Goal: Task Accomplishment & Management: Manage account settings

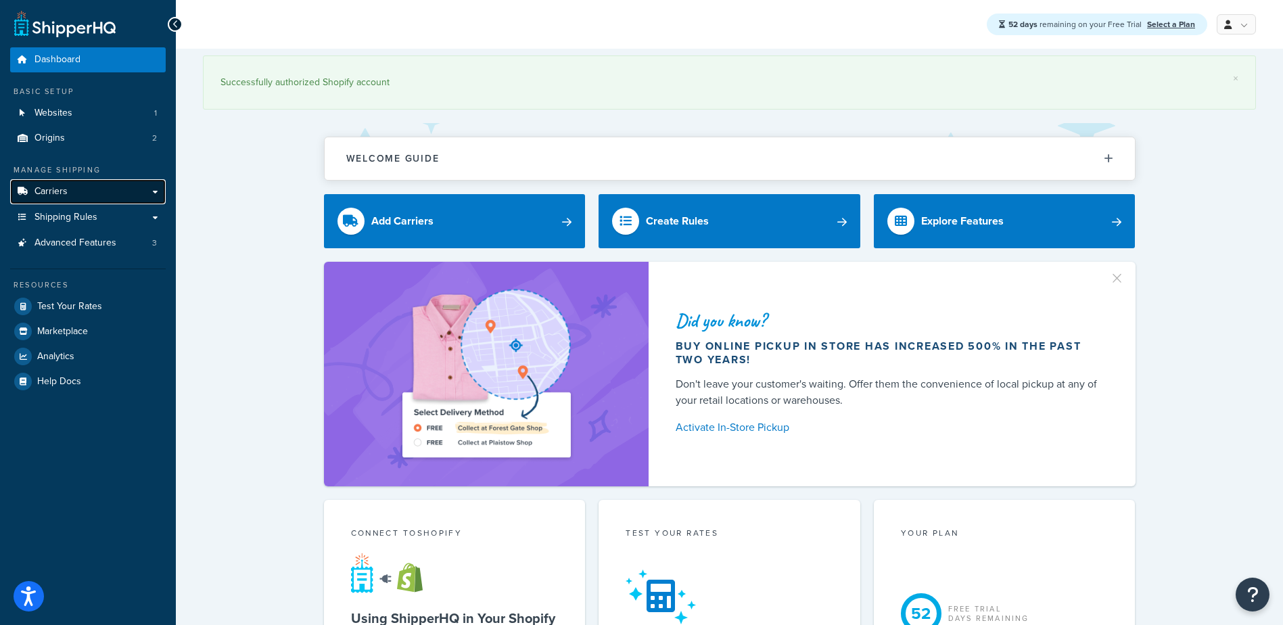
click at [85, 189] on link "Carriers" at bounding box center [88, 191] width 156 height 25
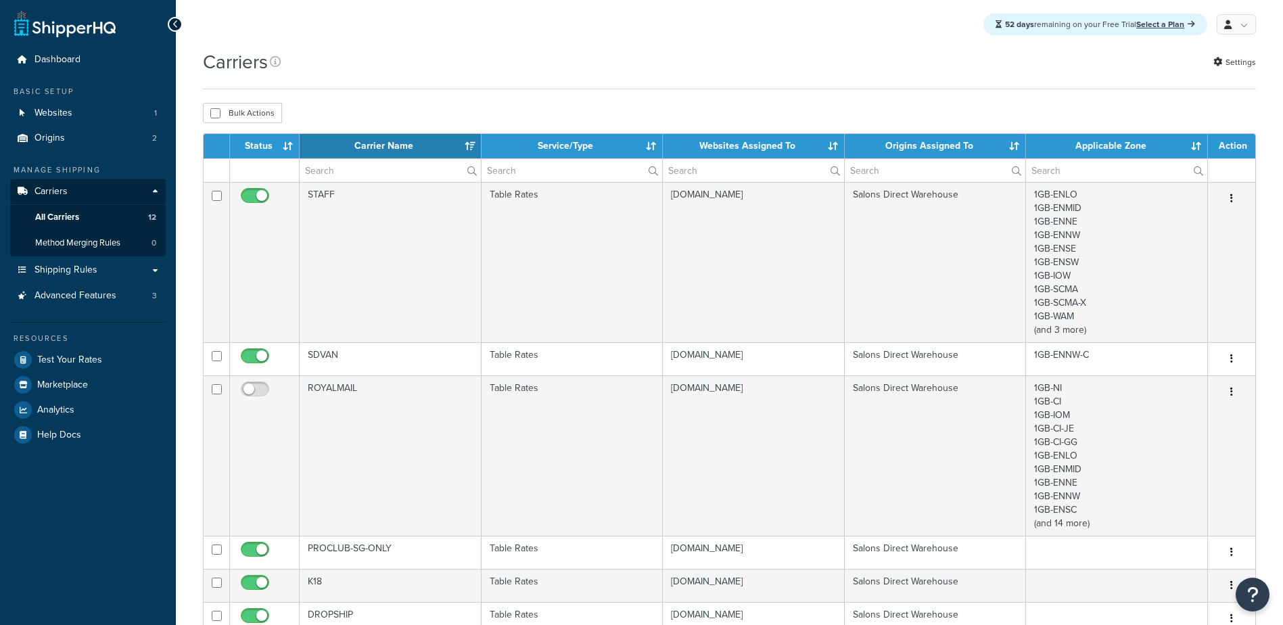
select select "15"
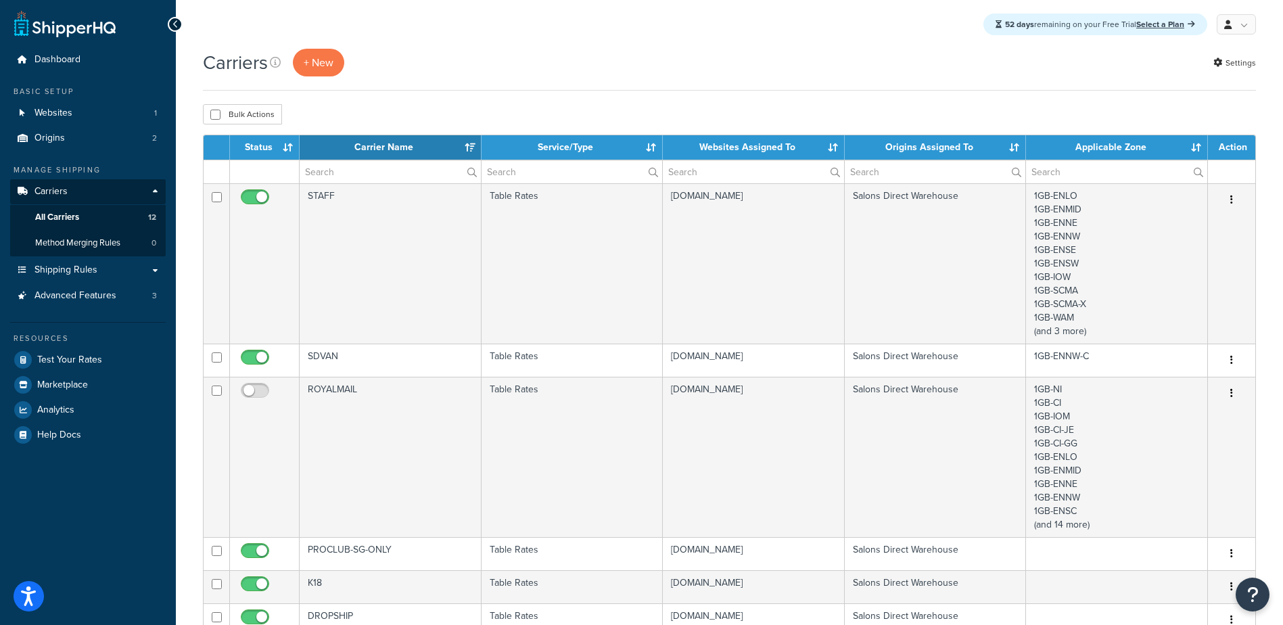
click at [470, 147] on th "Carrier Name" at bounding box center [391, 147] width 182 height 24
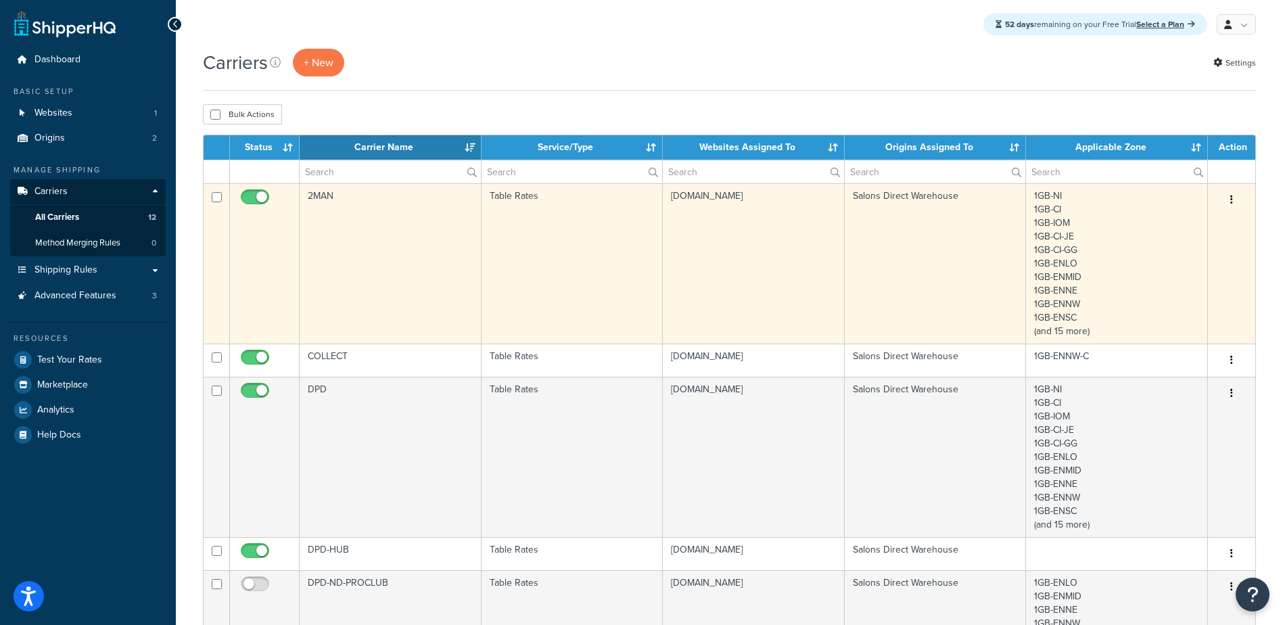
click at [356, 199] on td "2MAN" at bounding box center [391, 263] width 182 height 160
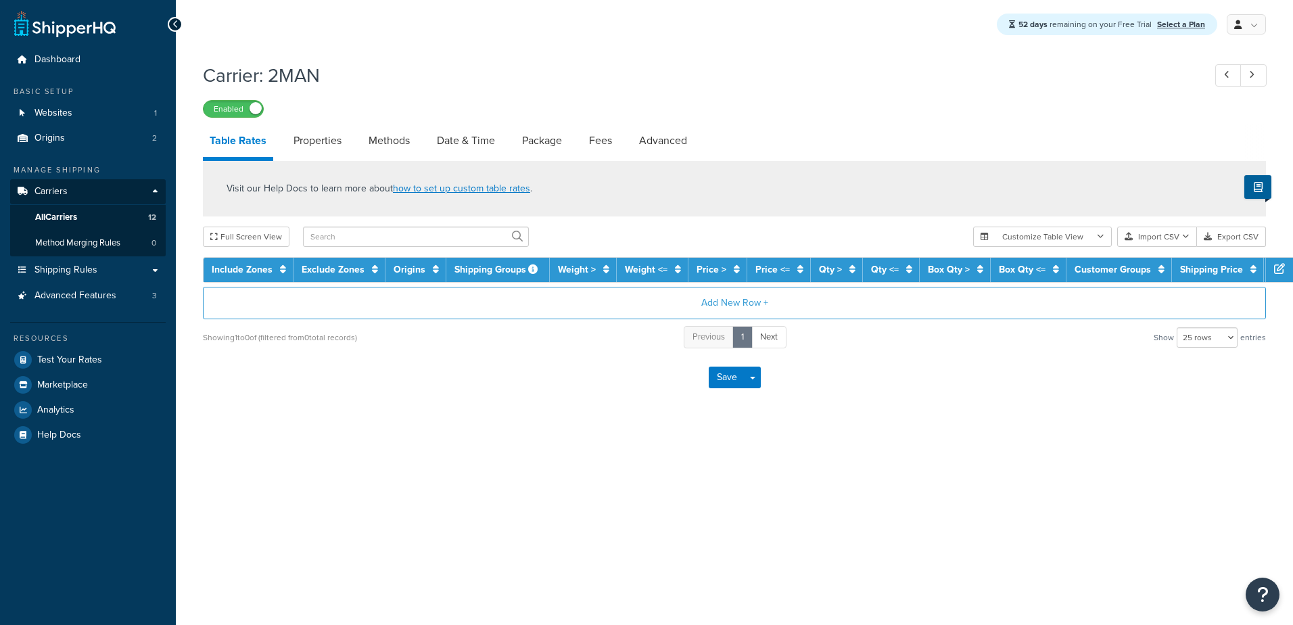
select select "25"
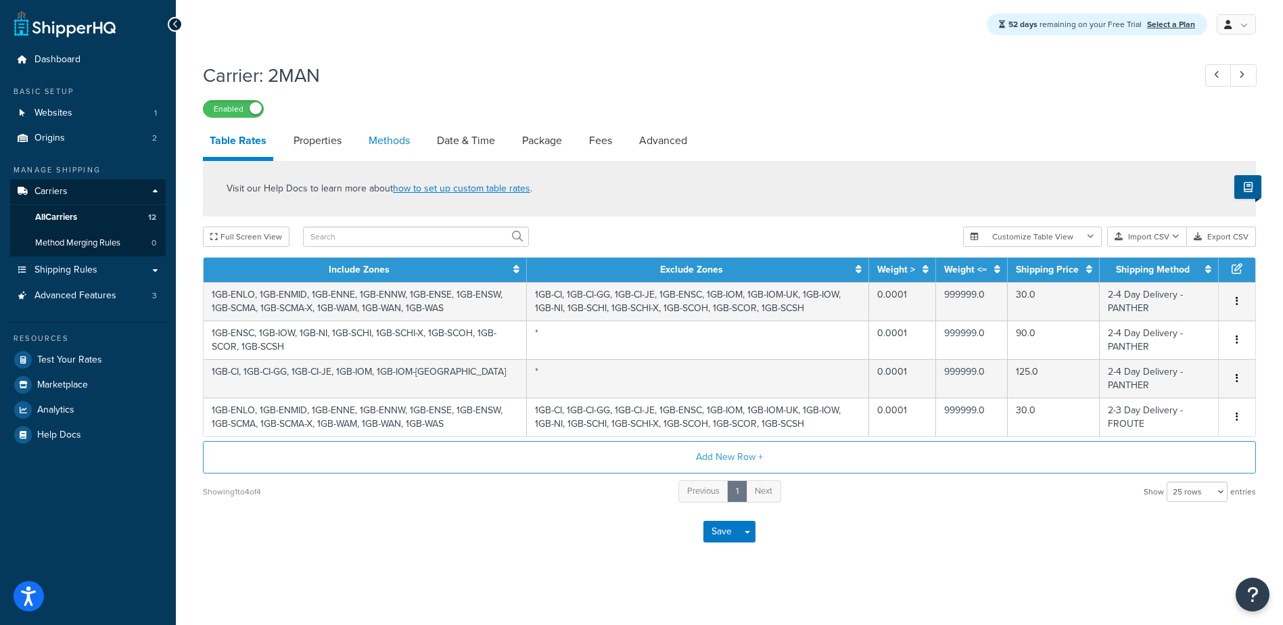
click at [377, 148] on link "Methods" at bounding box center [389, 140] width 55 height 32
select select "25"
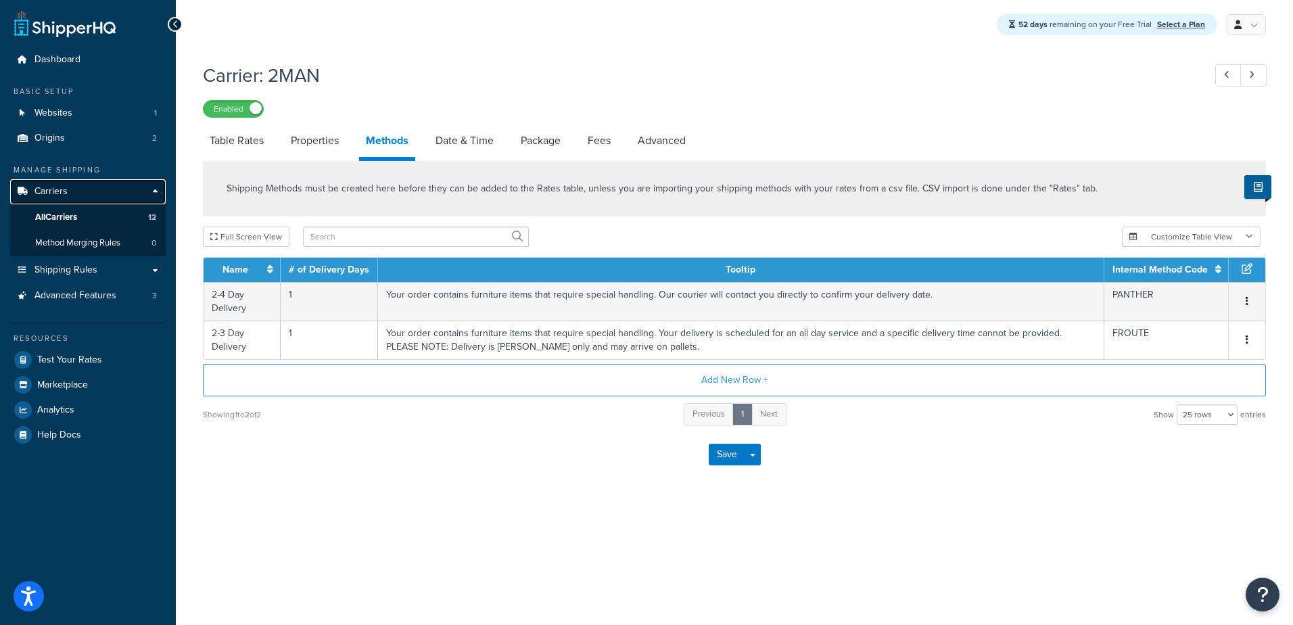
click at [62, 190] on span "Carriers" at bounding box center [50, 191] width 33 height 11
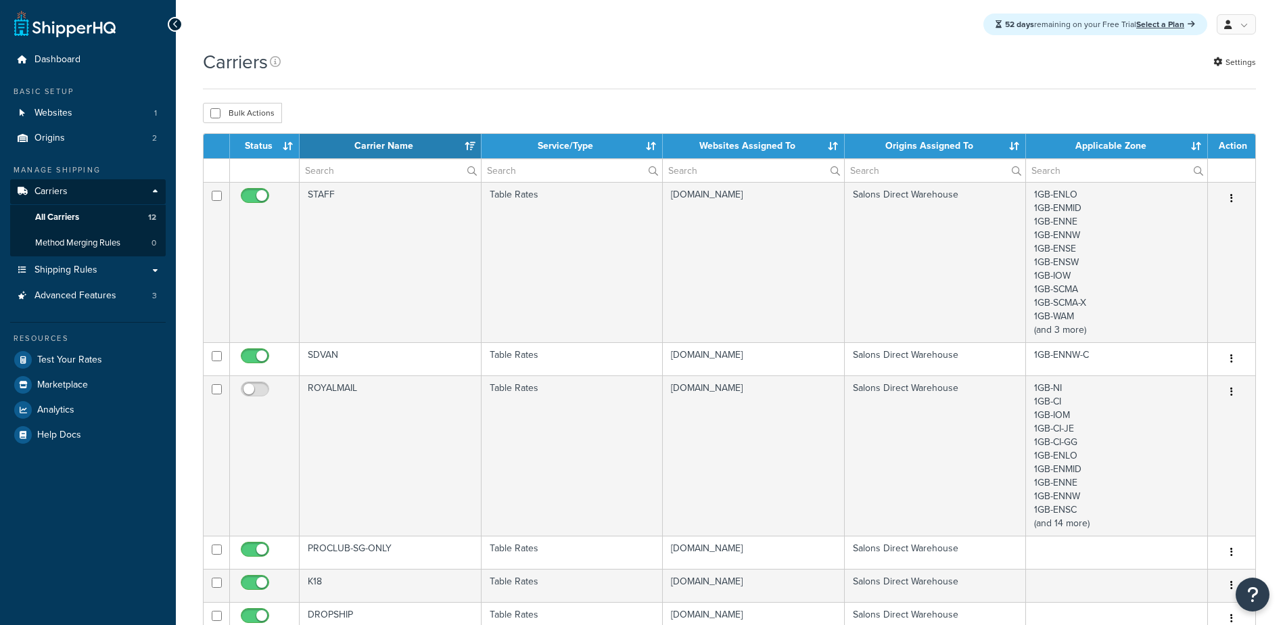
select select "15"
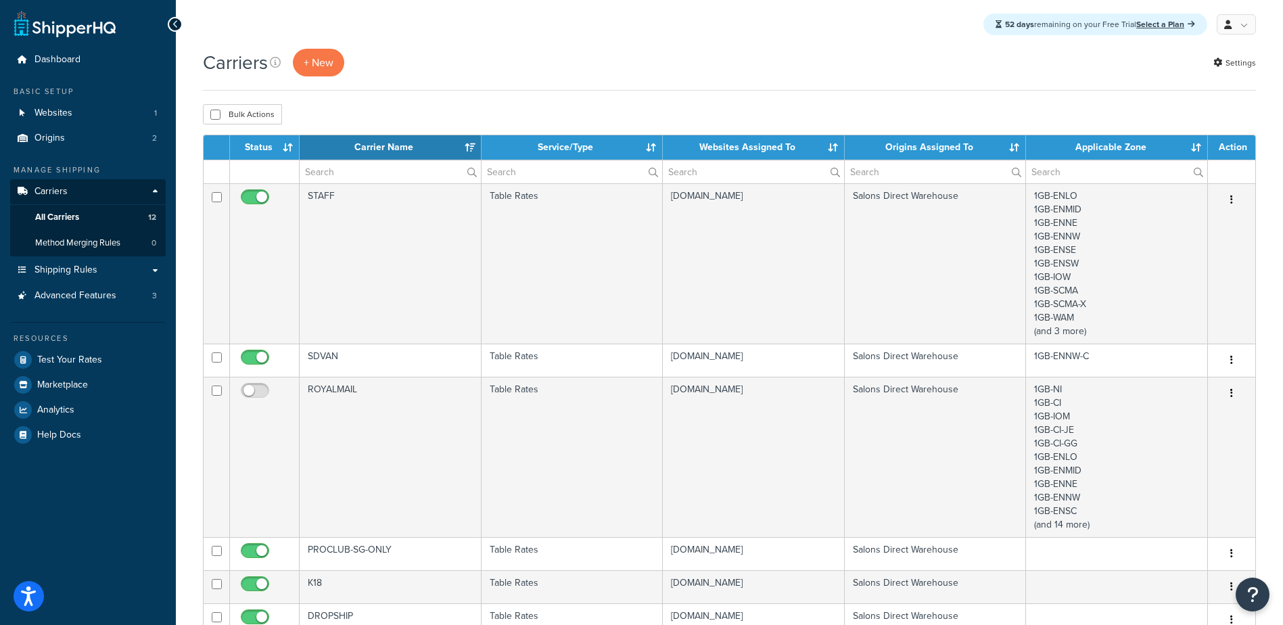
click at [464, 146] on th "Carrier Name" at bounding box center [391, 147] width 182 height 24
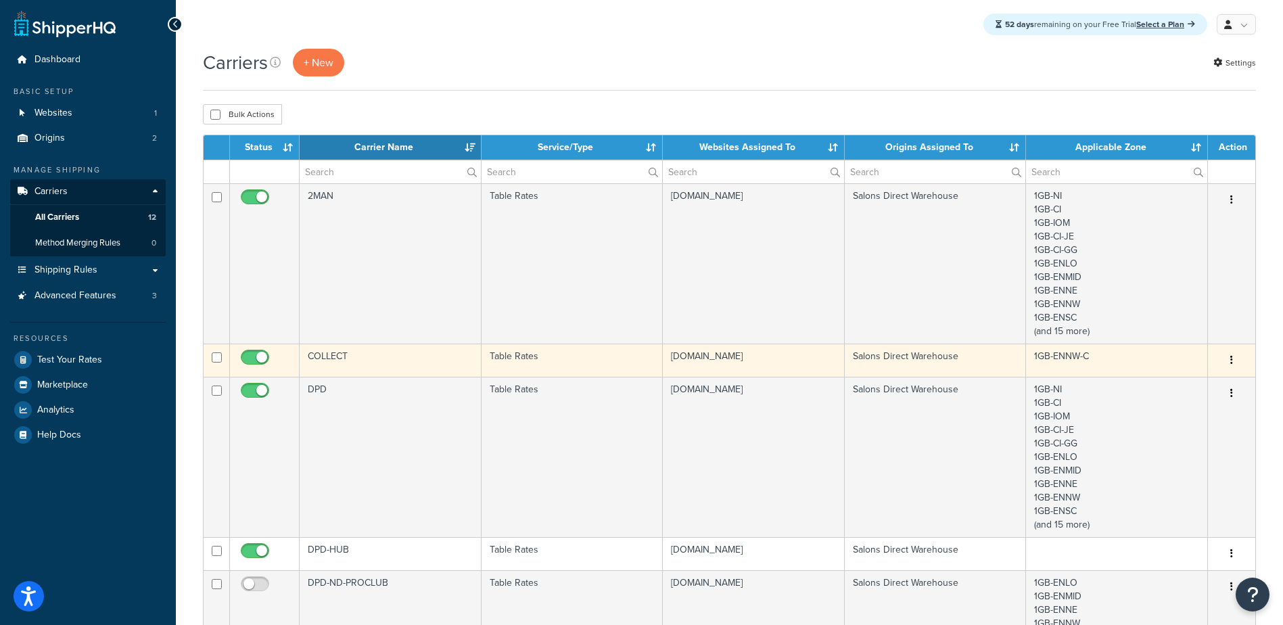
click at [398, 359] on td "COLLECT" at bounding box center [391, 360] width 182 height 33
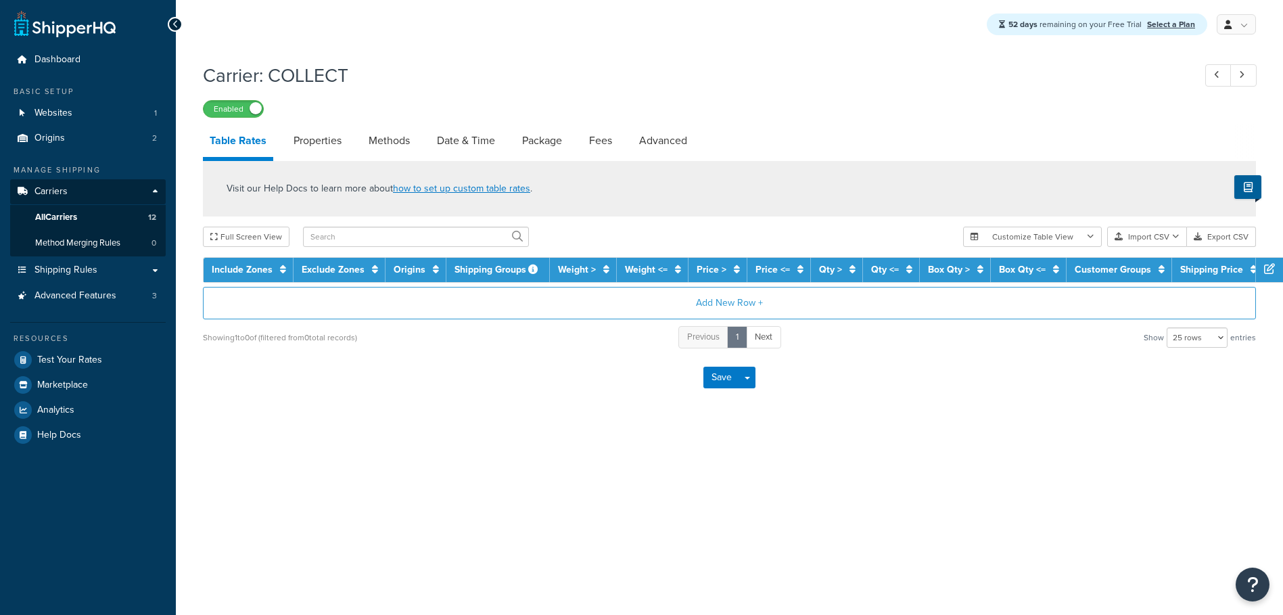
select select "25"
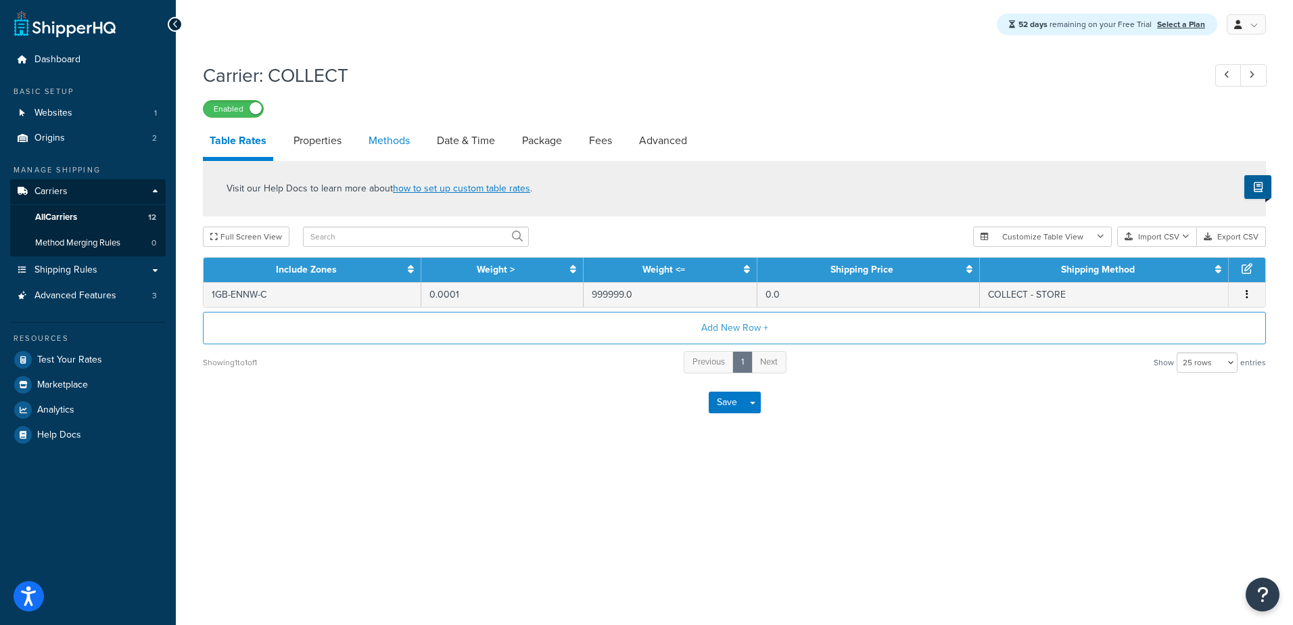
click at [400, 145] on link "Methods" at bounding box center [389, 140] width 55 height 32
select select "25"
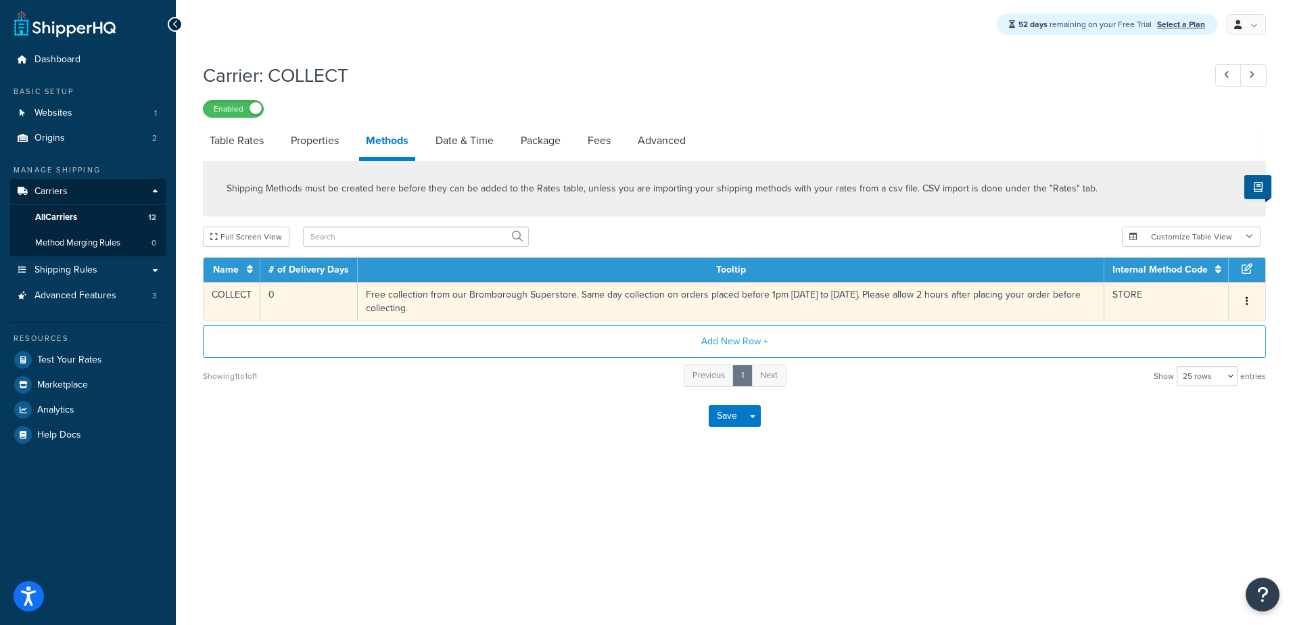
click at [535, 295] on td "Free collection from our Bromborough Superstore. Same day collection on orders …" at bounding box center [731, 301] width 747 height 39
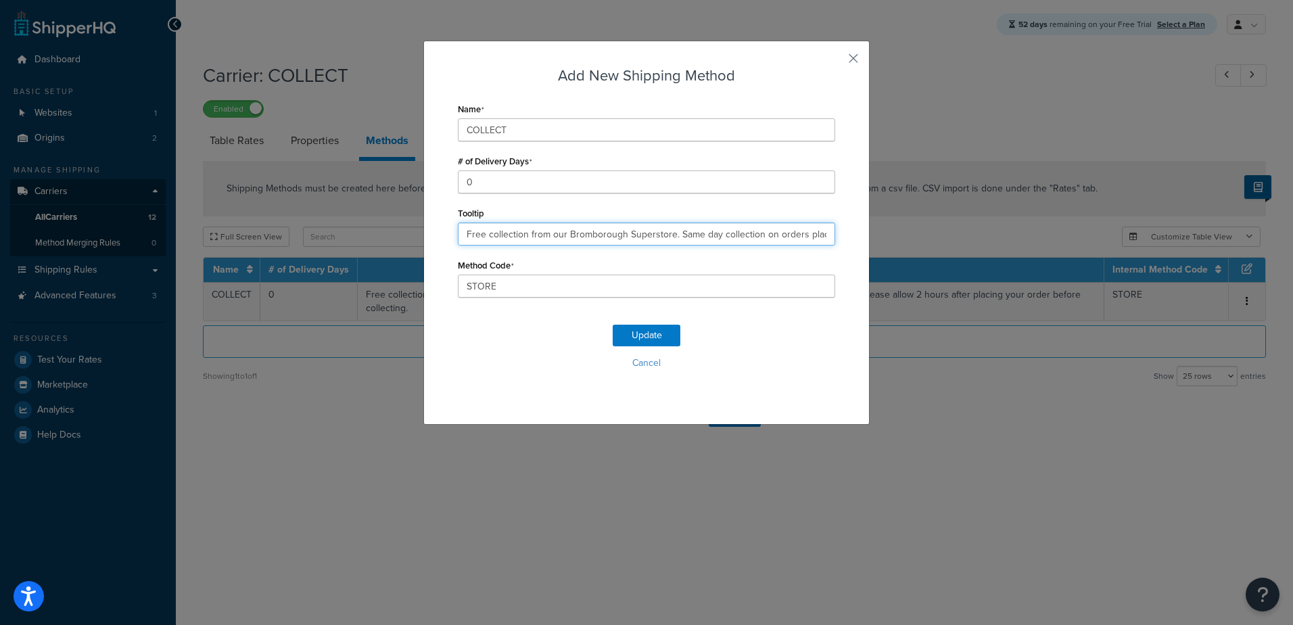
click at [744, 238] on input "Free collection from our Bromborough Superstore. Same day collection on orders …" at bounding box center [646, 233] width 377 height 23
type input "Free collection from our Bromborough Superstore. Same day collection on orders …"
click at [636, 337] on button "Update" at bounding box center [647, 336] width 68 height 22
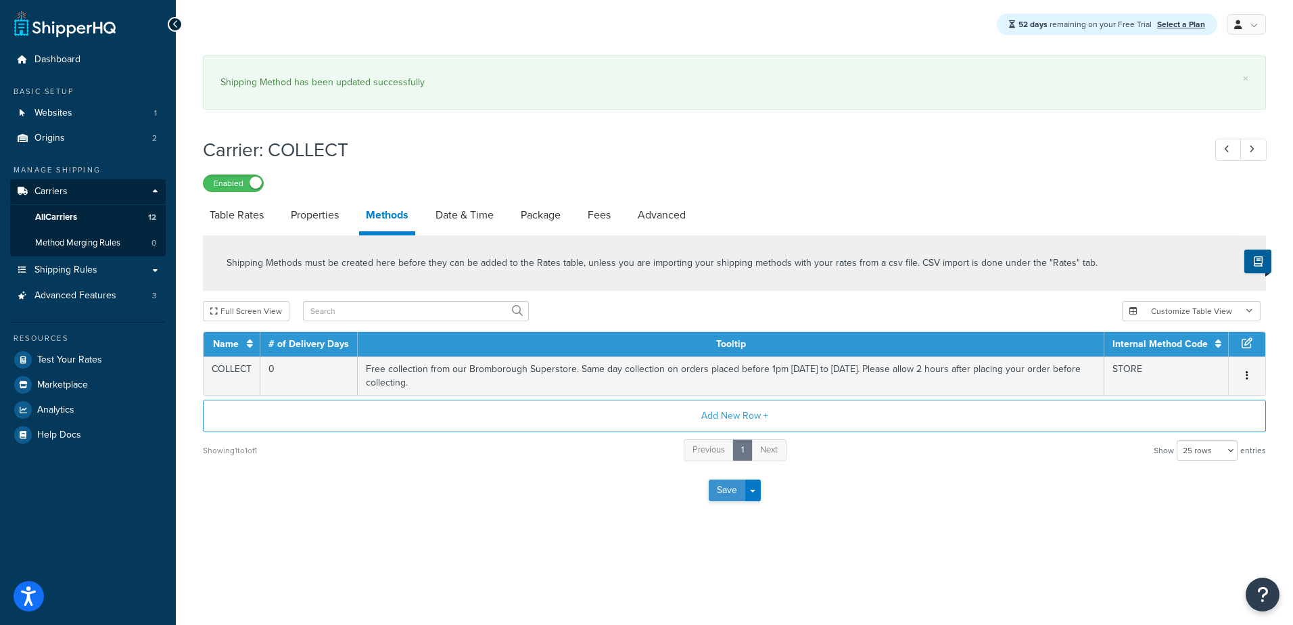
click at [734, 493] on button "Save" at bounding box center [727, 490] width 37 height 22
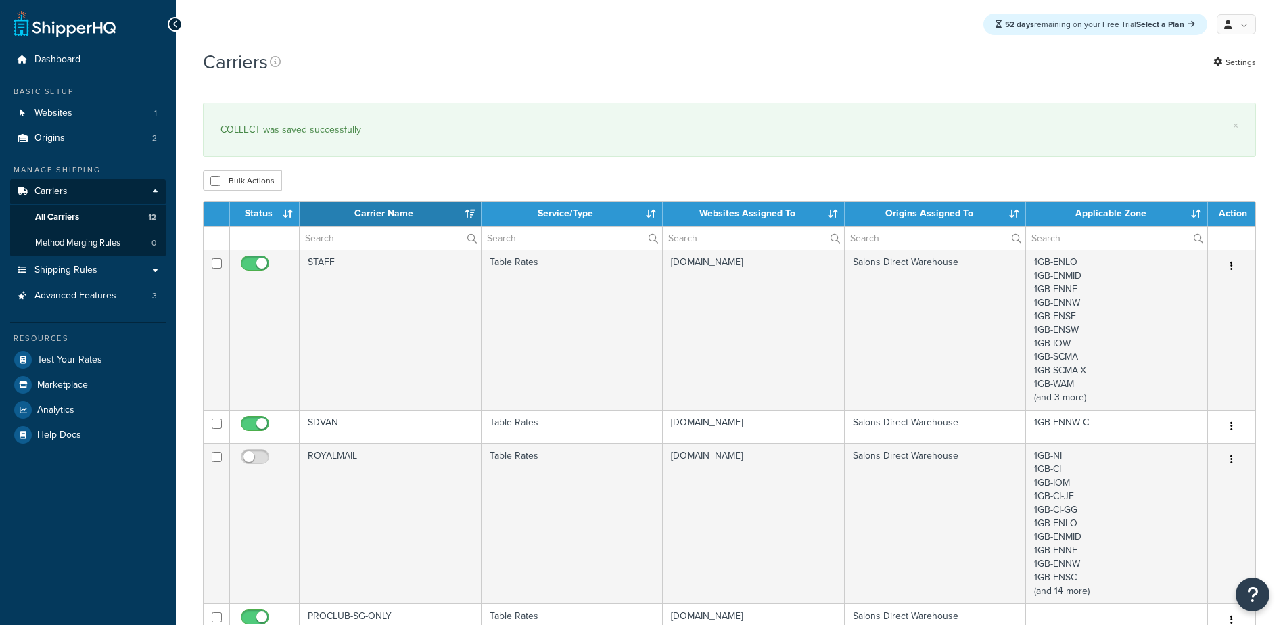
select select "15"
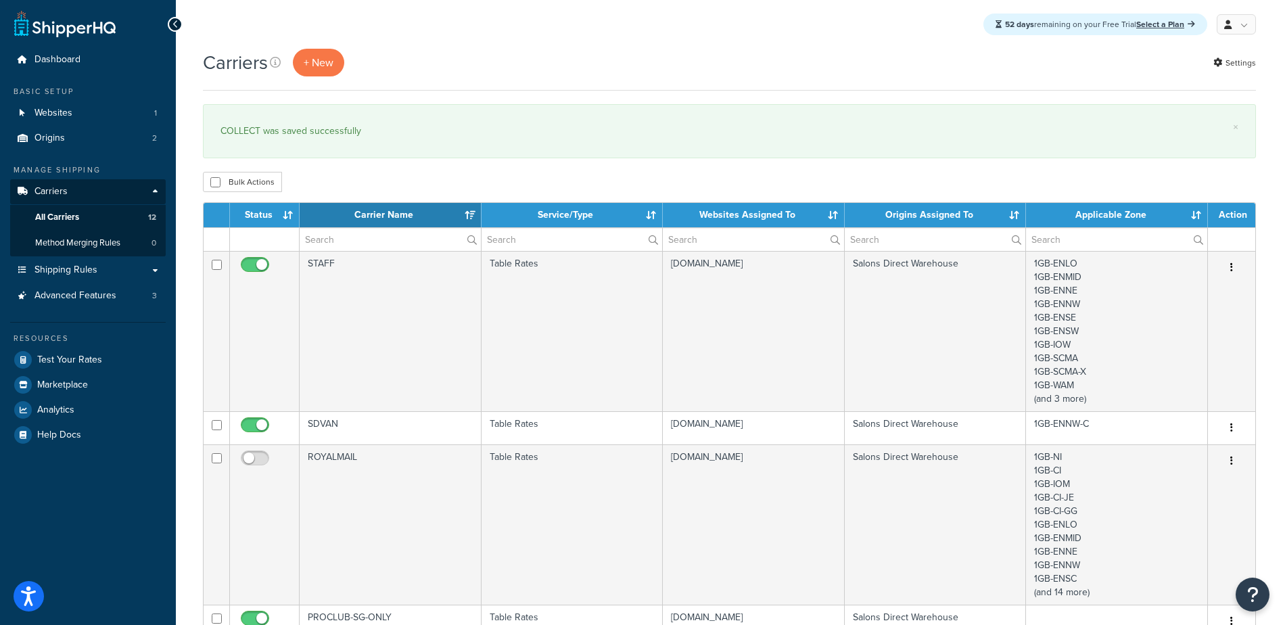
click at [471, 216] on th "Carrier Name" at bounding box center [391, 215] width 182 height 24
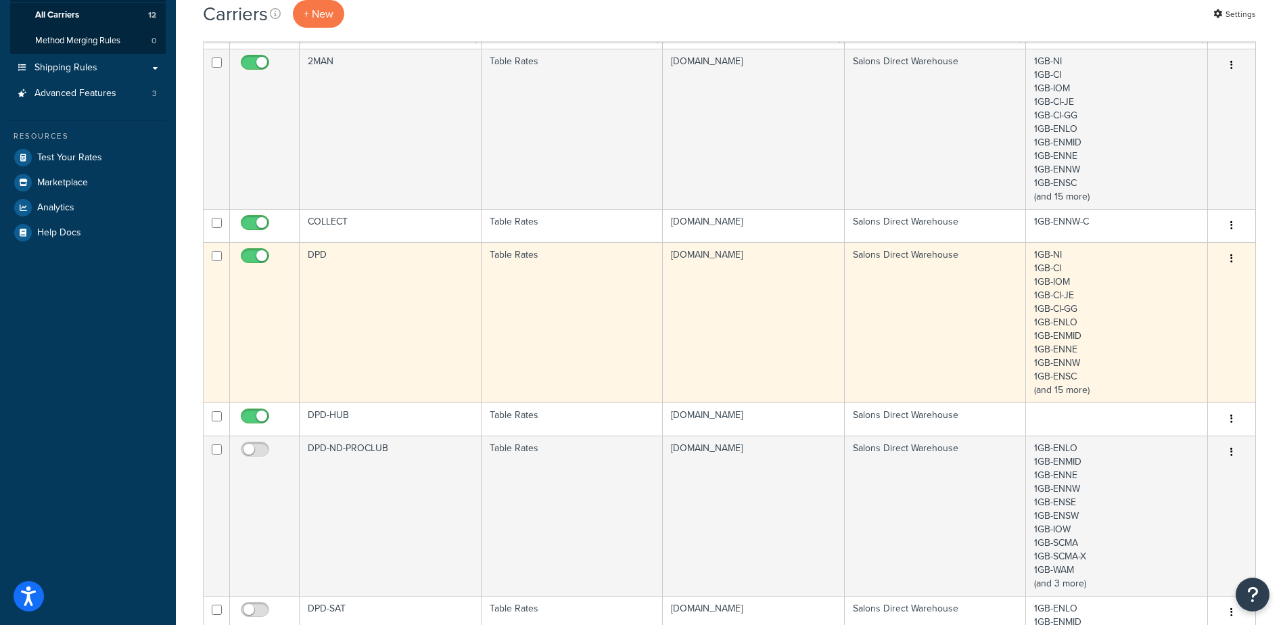
scroll to position [203, 0]
click at [448, 280] on td "DPD" at bounding box center [391, 321] width 182 height 160
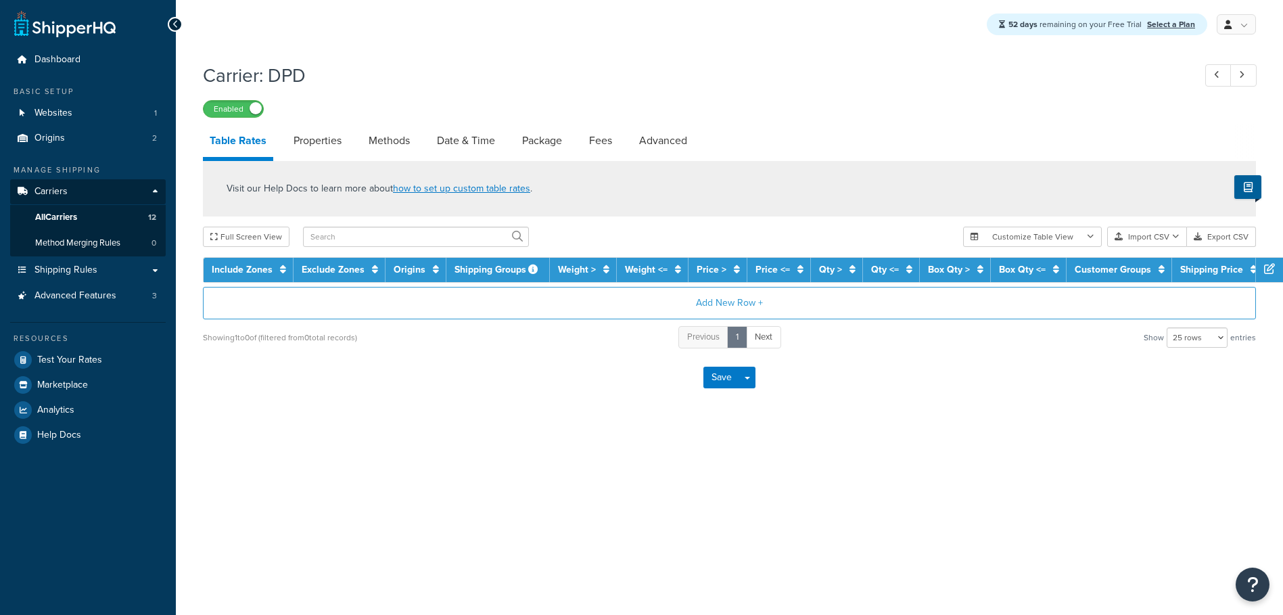
select select "25"
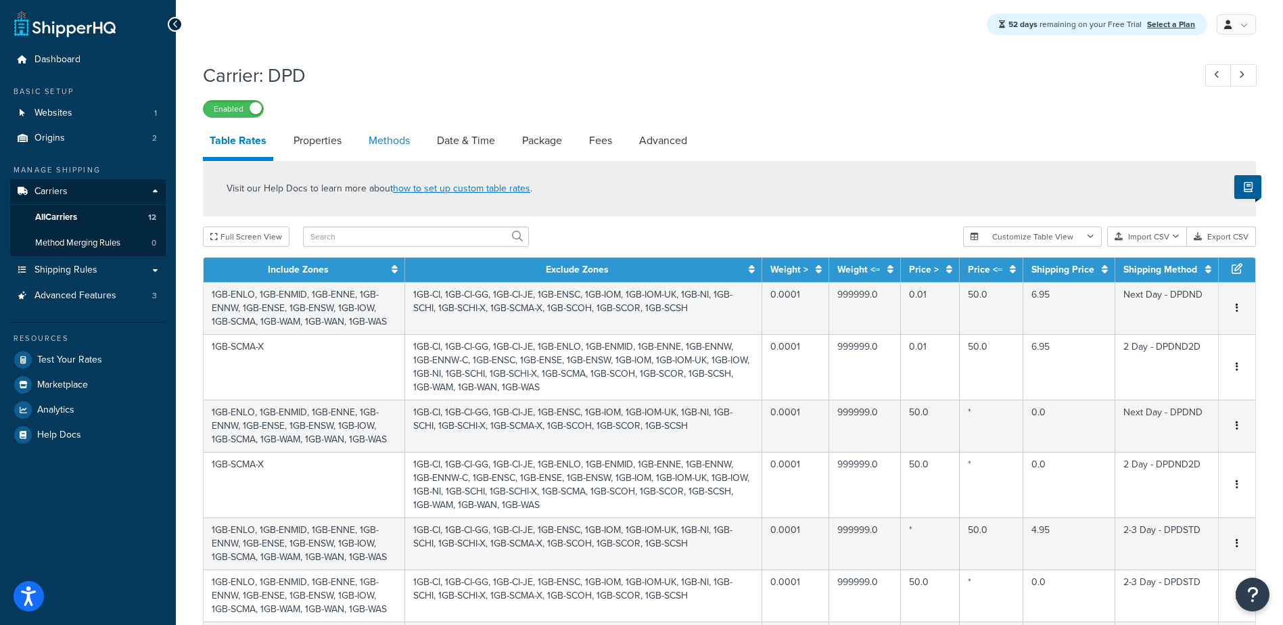
click at [402, 135] on link "Methods" at bounding box center [389, 140] width 55 height 32
select select "25"
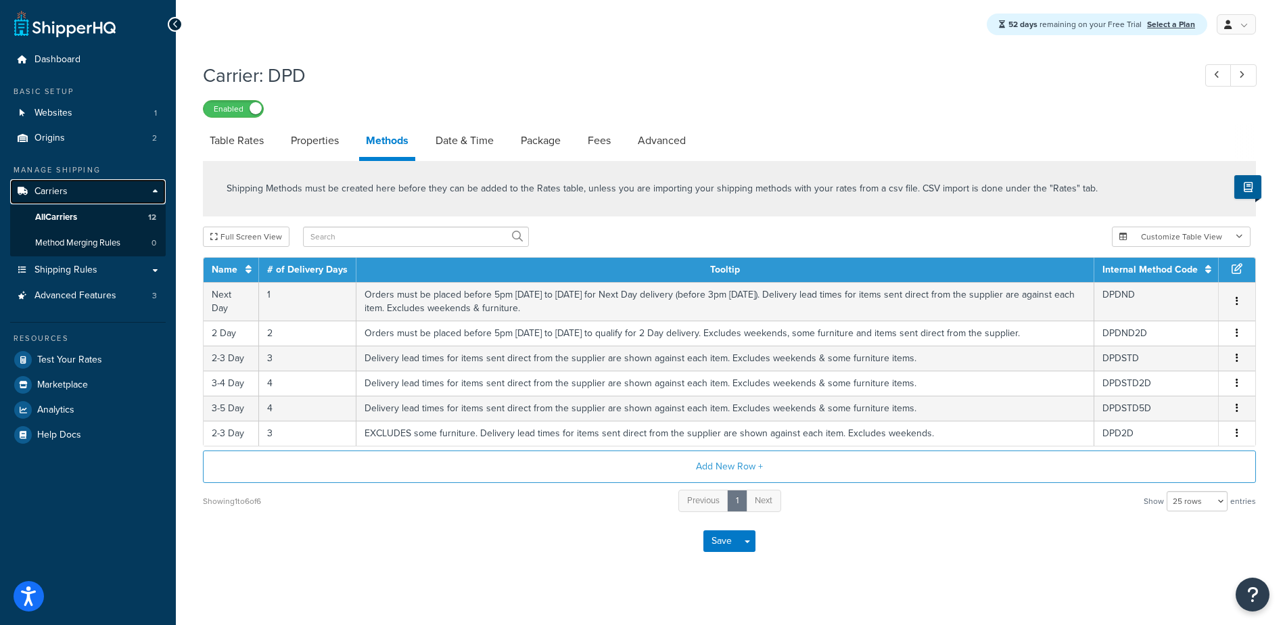
click at [59, 189] on span "Carriers" at bounding box center [50, 191] width 33 height 11
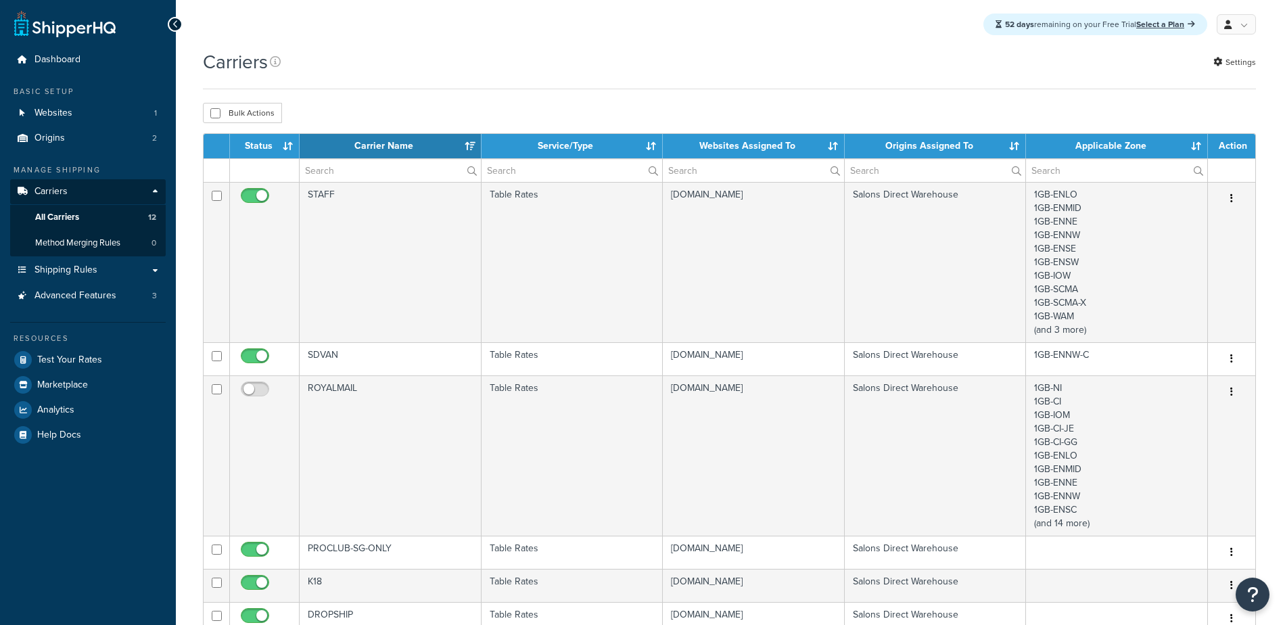
select select "15"
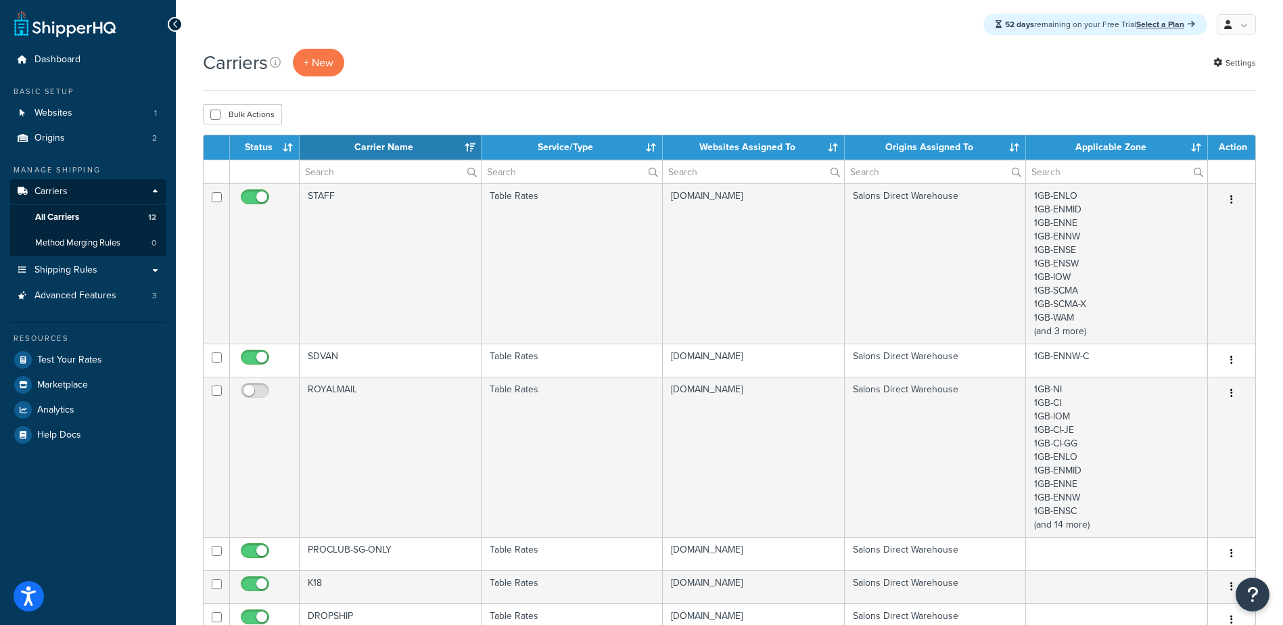
click at [466, 147] on th "Carrier Name" at bounding box center [391, 147] width 182 height 24
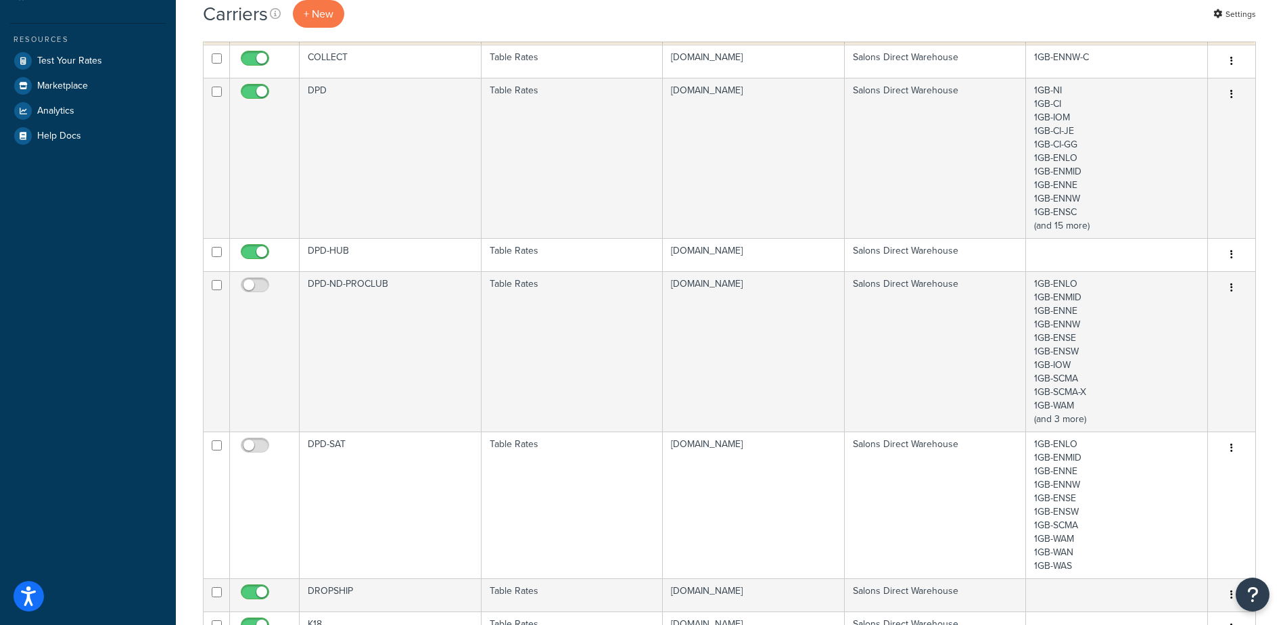
scroll to position [338, 0]
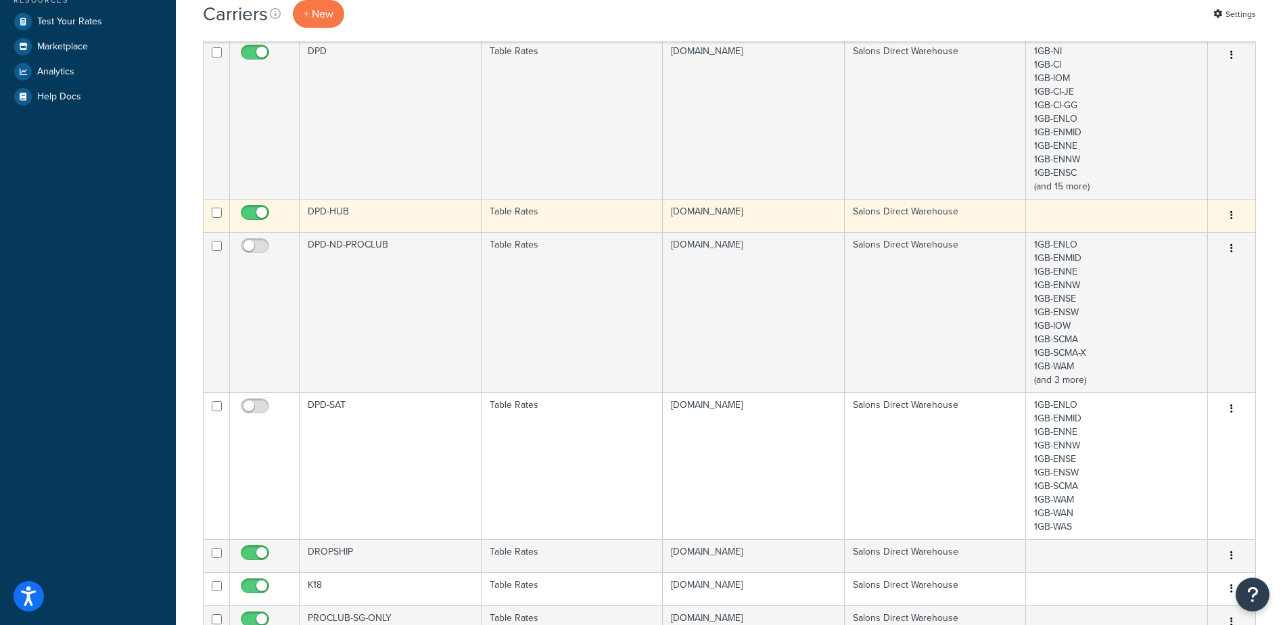
click at [360, 218] on td "DPD-HUB" at bounding box center [391, 215] width 182 height 33
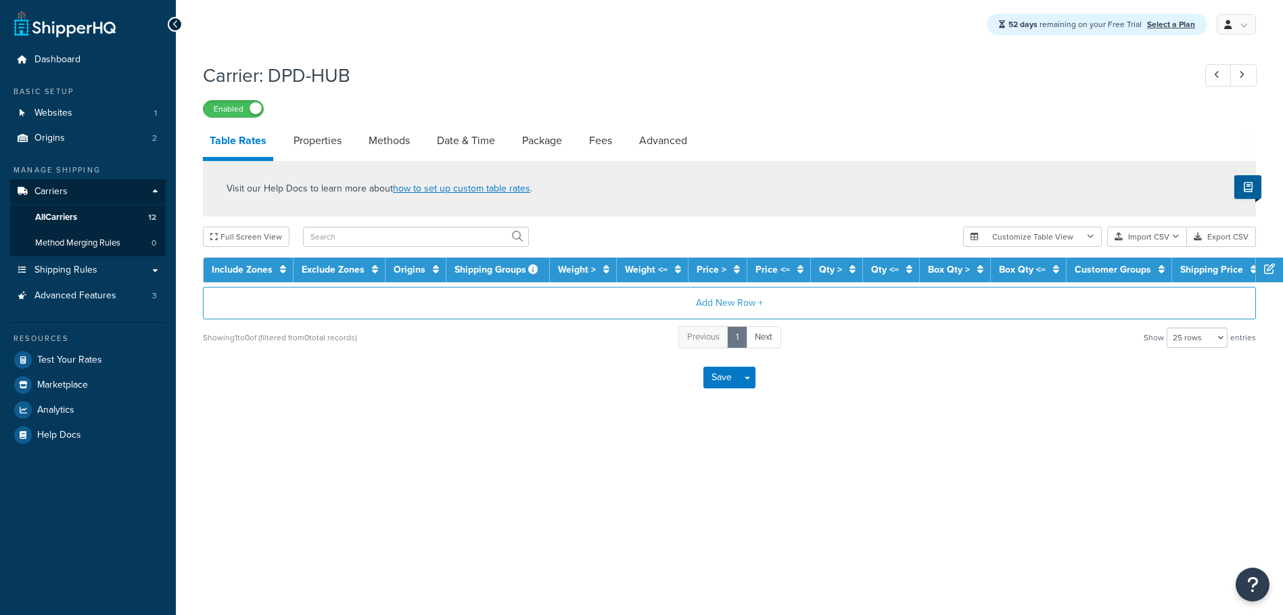
select select "25"
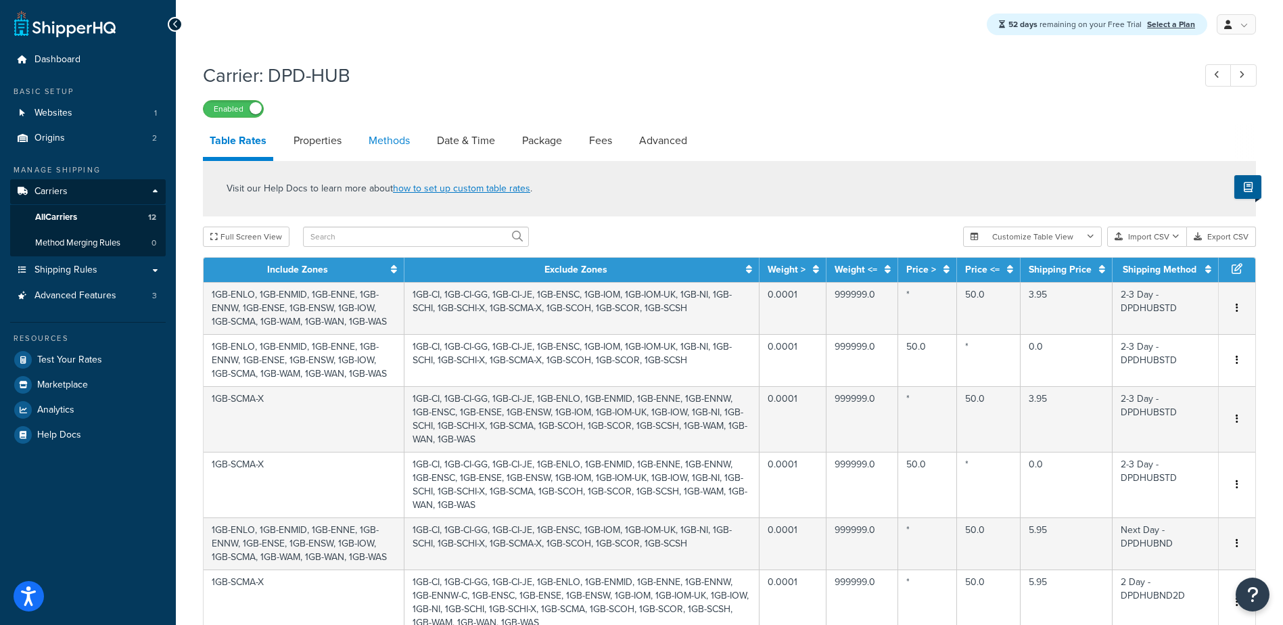
click at [393, 145] on link "Methods" at bounding box center [389, 140] width 55 height 32
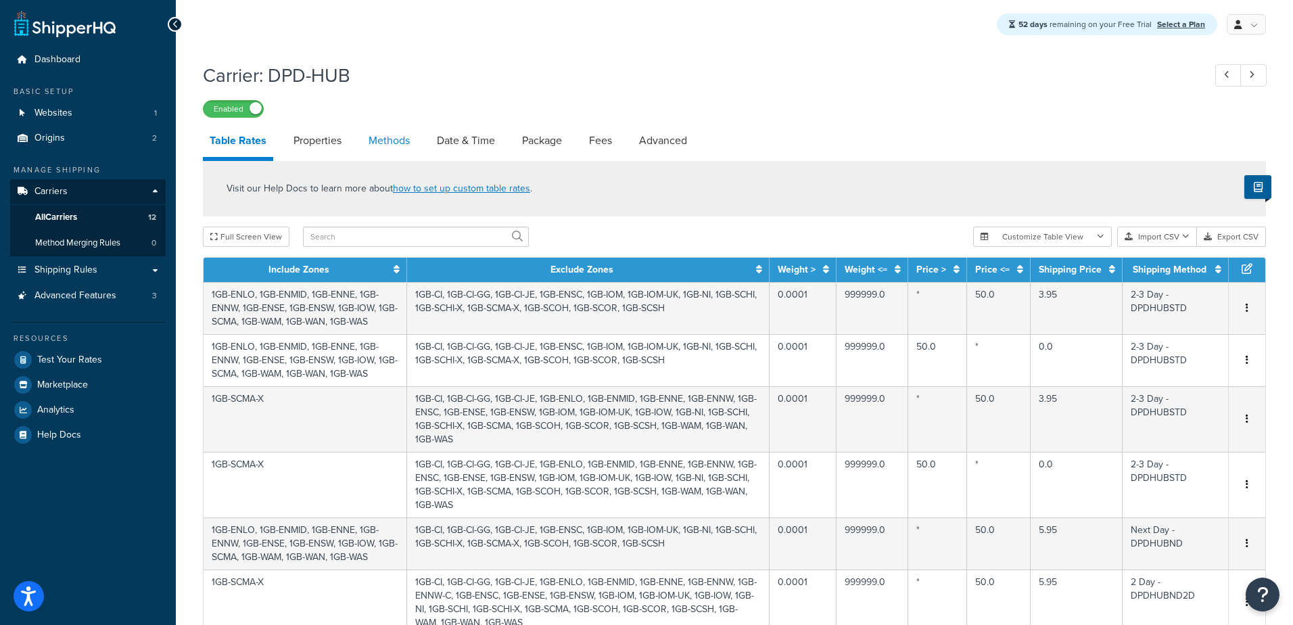
select select "25"
